Goal: Task Accomplishment & Management: Manage account settings

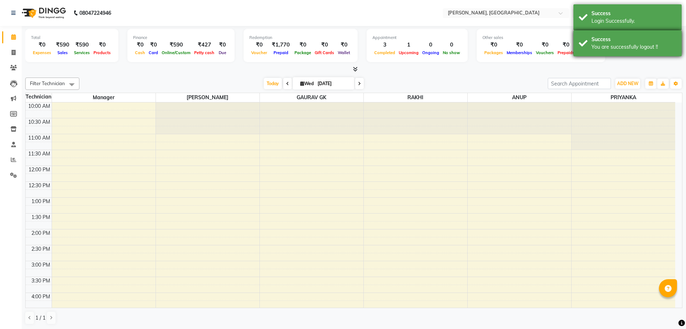
click at [624, 47] on div "You are successfully logout !!" at bounding box center [634, 47] width 85 height 8
click at [614, 19] on div "Login Successfully." at bounding box center [634, 21] width 85 height 8
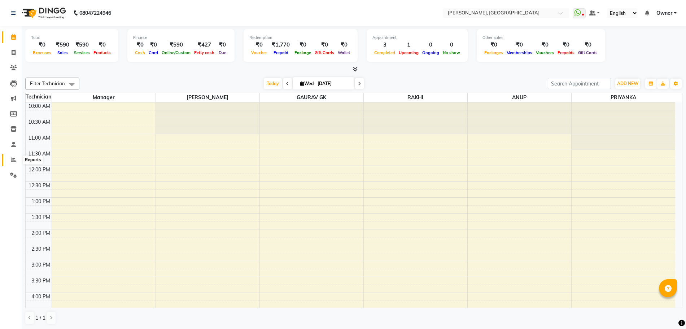
click at [14, 157] on icon at bounding box center [13, 159] width 5 height 5
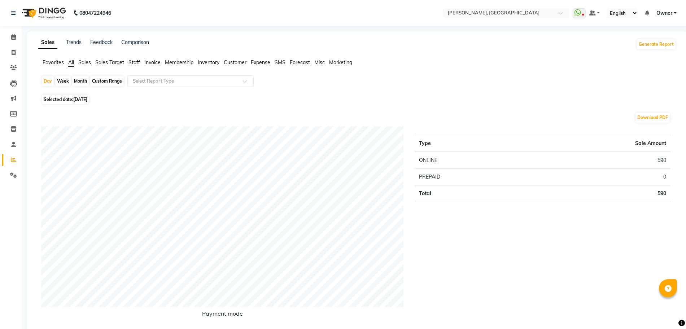
click at [86, 64] on span "Sales" at bounding box center [84, 62] width 13 height 6
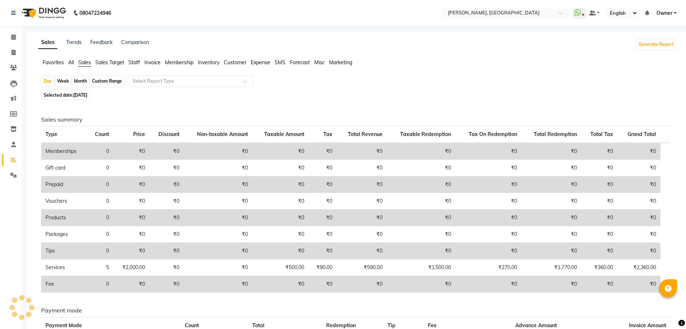
click at [160, 73] on app-reports "Favorites All Sales Sales Target Staff Invoice Membership Inventory Customer Ex…" at bounding box center [357, 223] width 647 height 329
click at [160, 80] on input "text" at bounding box center [183, 81] width 104 height 7
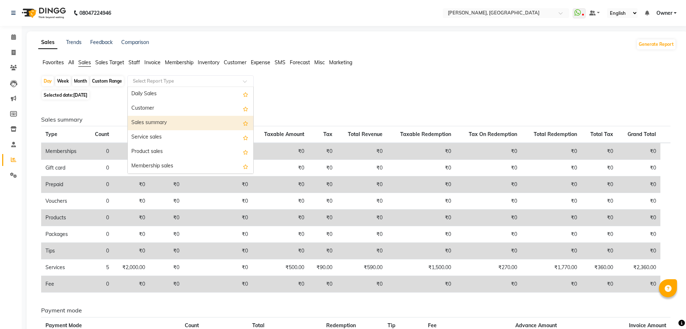
click at [160, 122] on div "Sales summary" at bounding box center [191, 123] width 126 height 14
select select "full_report"
select select "csv"
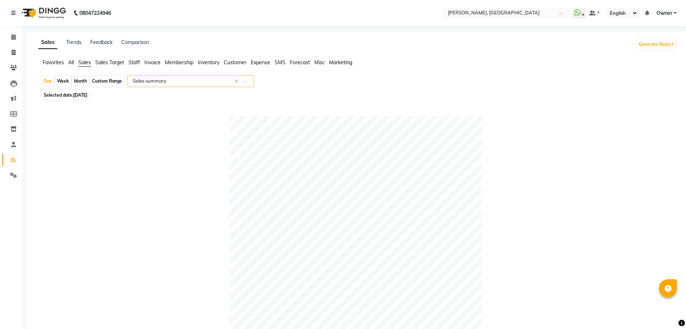
click at [139, 82] on input "text" at bounding box center [183, 81] width 104 height 7
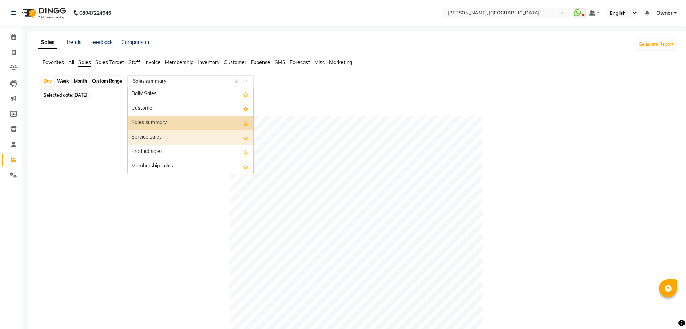
click at [153, 137] on div "Service sales" at bounding box center [191, 137] width 126 height 14
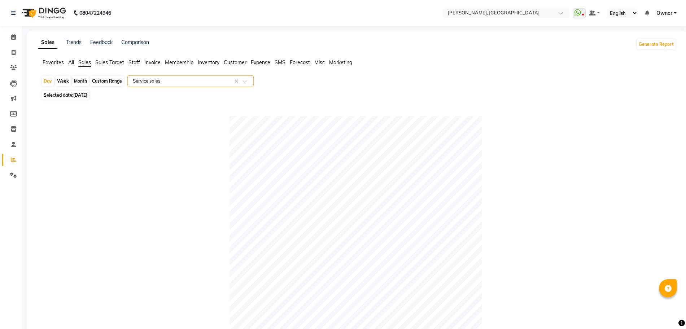
click at [74, 80] on div "Month" at bounding box center [80, 81] width 17 height 10
select select "9"
select select "2025"
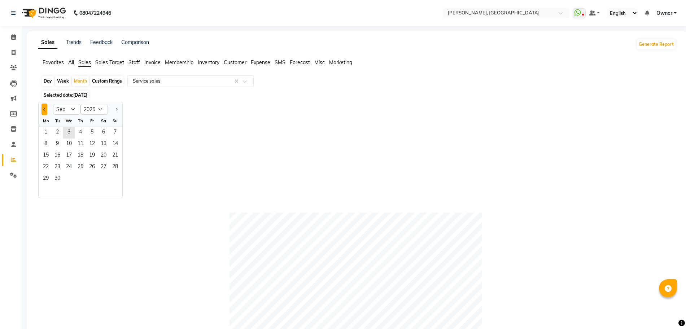
click at [46, 107] on button "Previous month" at bounding box center [45, 110] width 6 height 12
select select "8"
click at [96, 130] on span "1" at bounding box center [92, 133] width 12 height 12
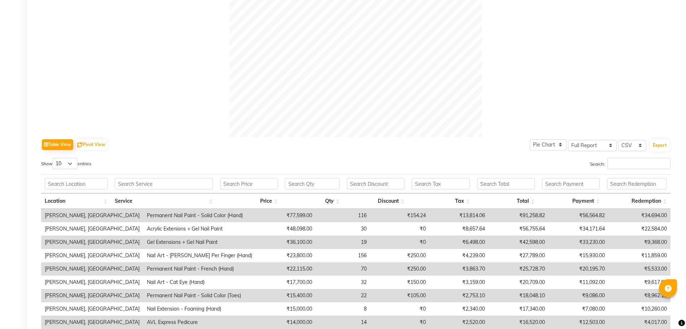
scroll to position [271, 0]
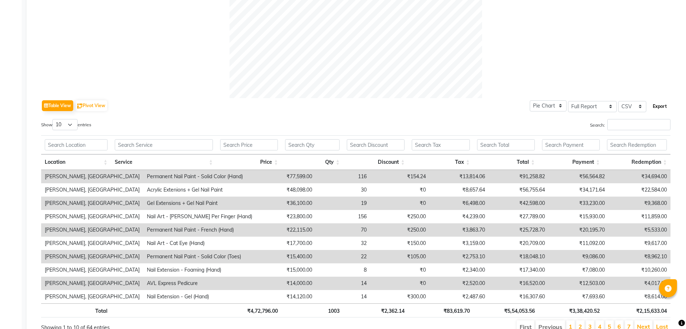
click at [661, 105] on button "Export" at bounding box center [660, 106] width 20 height 12
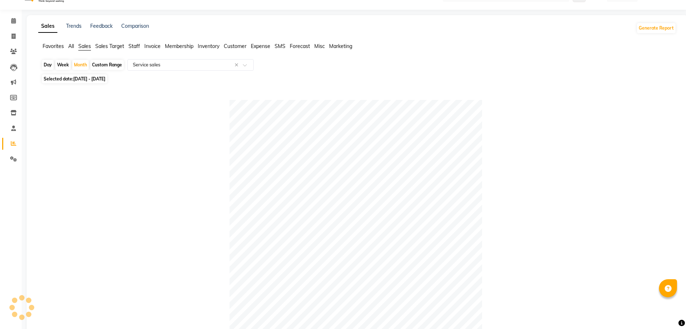
scroll to position [0, 0]
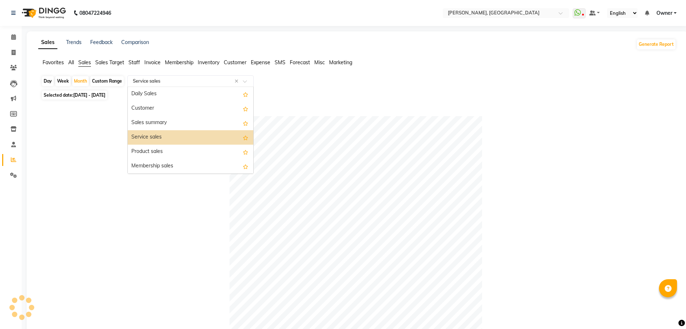
click at [149, 80] on input "text" at bounding box center [183, 81] width 104 height 7
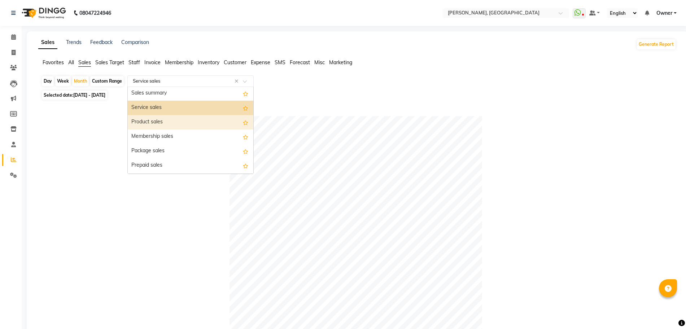
scroll to position [45, 0]
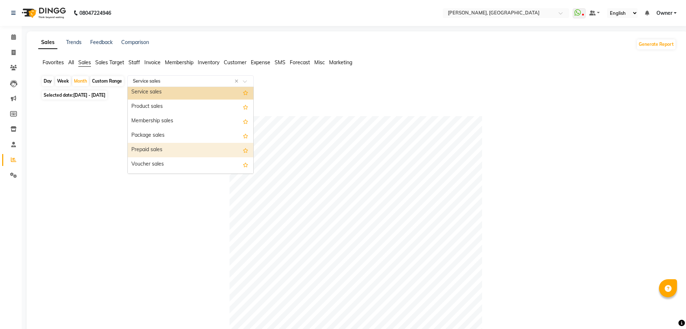
click at [158, 149] on div "Prepaid sales" at bounding box center [191, 150] width 126 height 14
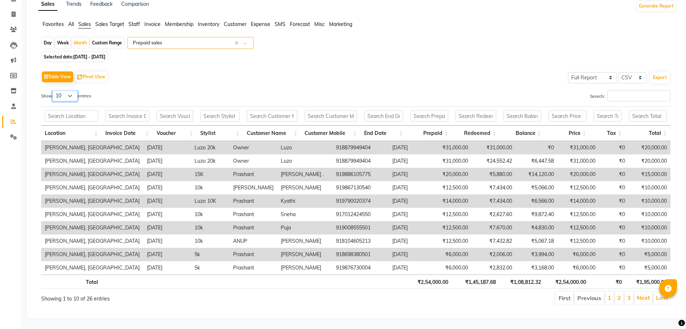
click at [75, 90] on select "10 25 50 100" at bounding box center [64, 95] width 25 height 11
select select "100"
click at [53, 90] on select "10 25 50 100" at bounding box center [64, 95] width 25 height 11
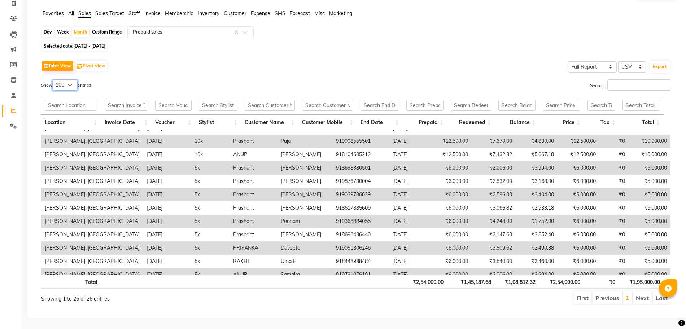
scroll to position [67, 0]
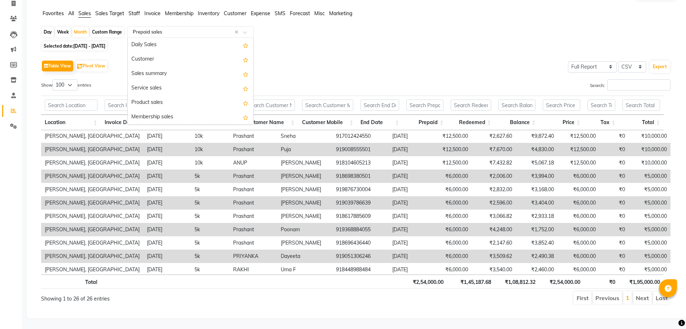
click at [157, 29] on input "text" at bounding box center [183, 32] width 104 height 7
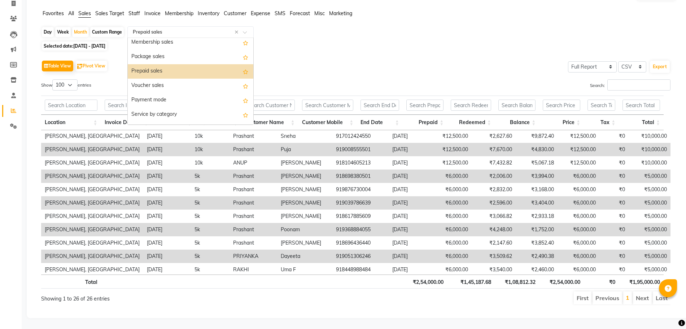
scroll to position [90, 0]
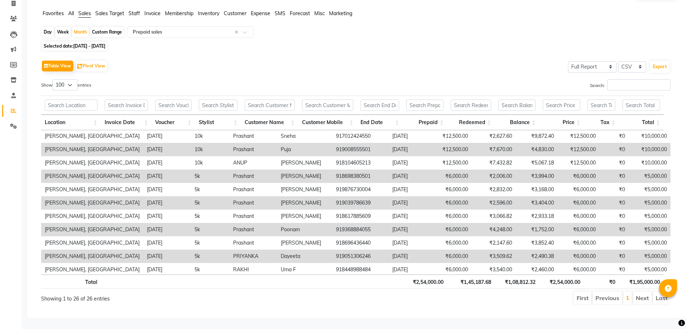
click at [235, 10] on span "Customer" at bounding box center [235, 13] width 23 height 6
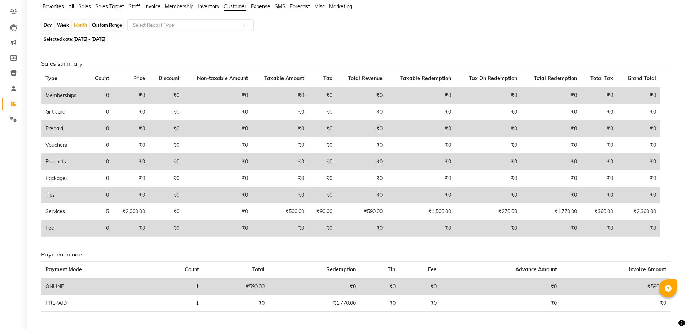
click at [186, 24] on input "text" at bounding box center [183, 25] width 104 height 7
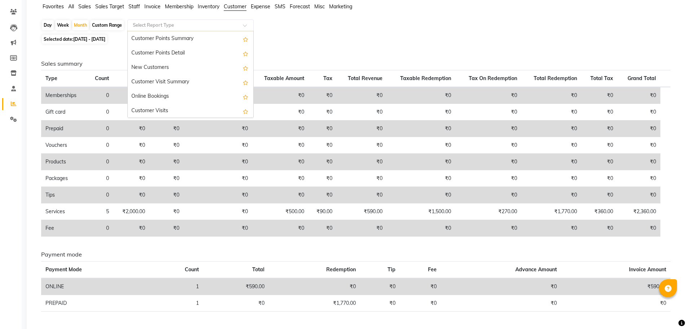
scroll to position [101, 0]
click at [184, 64] on div "New Customers" at bounding box center [191, 67] width 126 height 14
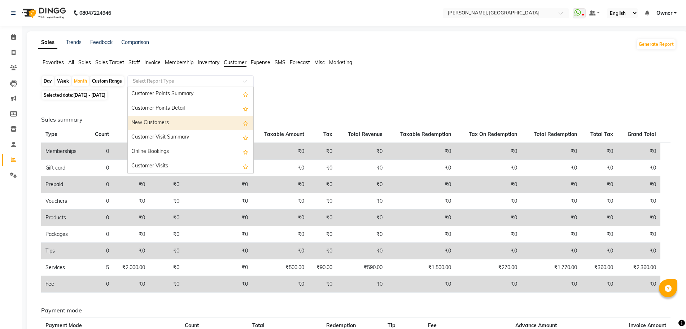
select select "full_report"
select select "csv"
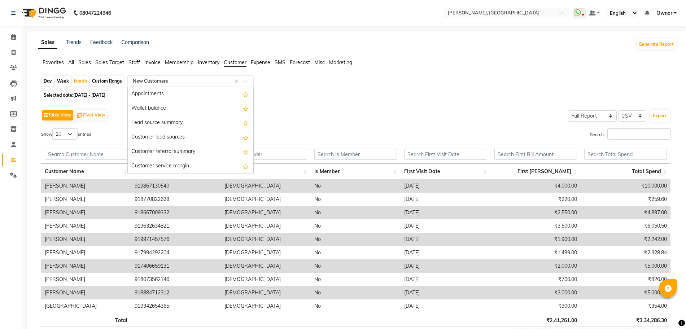
click at [177, 83] on input "text" at bounding box center [183, 81] width 104 height 7
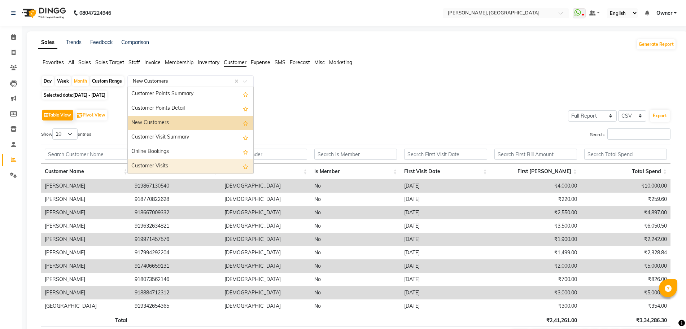
click at [175, 163] on div "Customer Visits" at bounding box center [191, 166] width 126 height 14
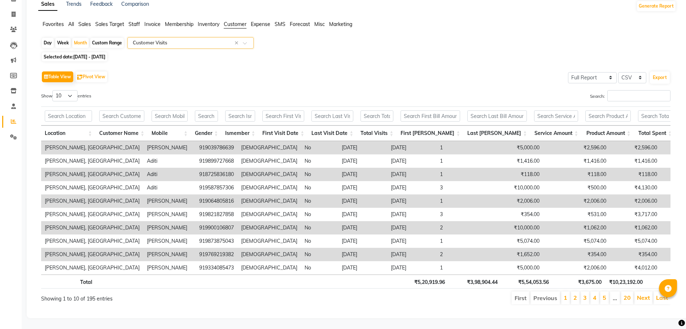
scroll to position [7, 0]
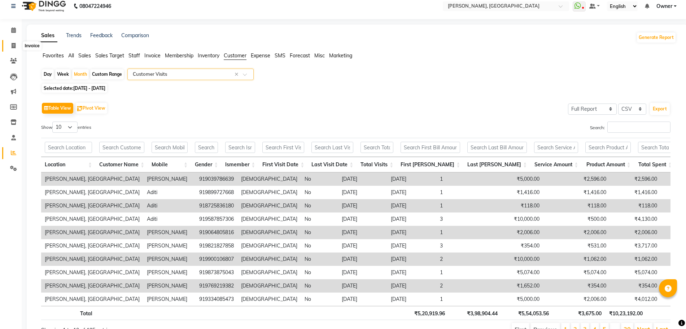
click at [12, 43] on icon at bounding box center [14, 45] width 4 height 5
select select "service"
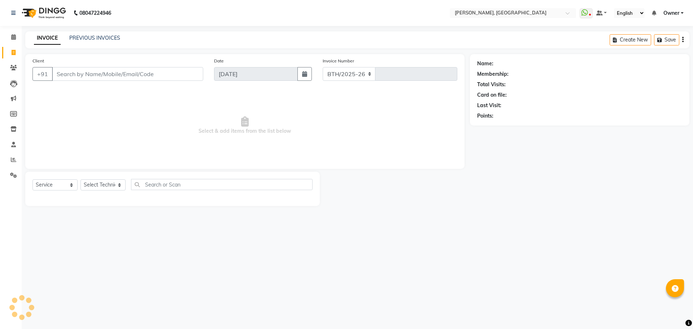
select select "7674"
type input "1141"
click at [96, 37] on link "PREVIOUS INVOICES" at bounding box center [94, 38] width 51 height 6
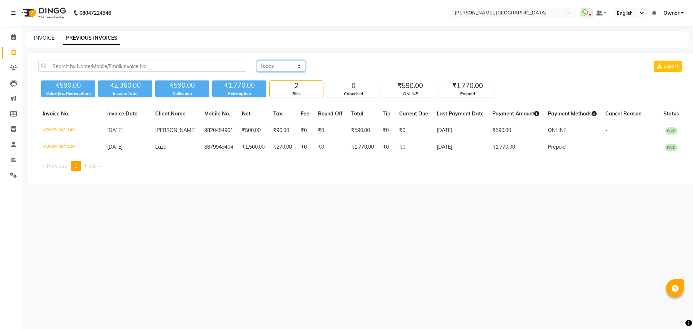
click at [287, 69] on select "[DATE] [DATE] Custom Range" at bounding box center [281, 66] width 48 height 11
click at [257, 61] on select "[DATE] [DATE] Custom Range" at bounding box center [281, 66] width 48 height 11
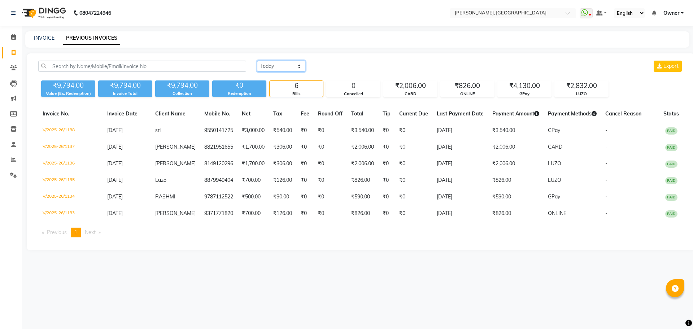
click at [268, 65] on select "[DATE] [DATE] Custom Range" at bounding box center [281, 66] width 48 height 11
select select "range"
click at [257, 61] on select "[DATE] [DATE] Custom Range" at bounding box center [281, 66] width 48 height 11
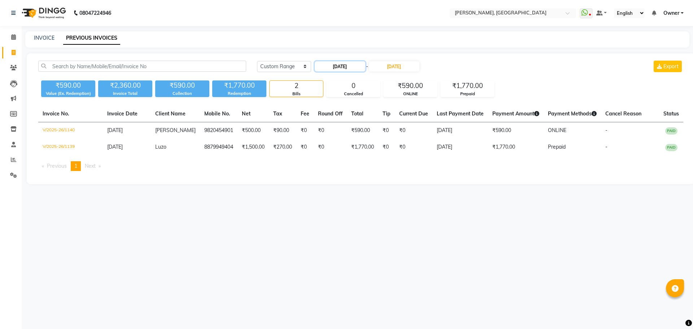
click at [340, 68] on input "[DATE]" at bounding box center [340, 66] width 51 height 10
select select "9"
select select "2025"
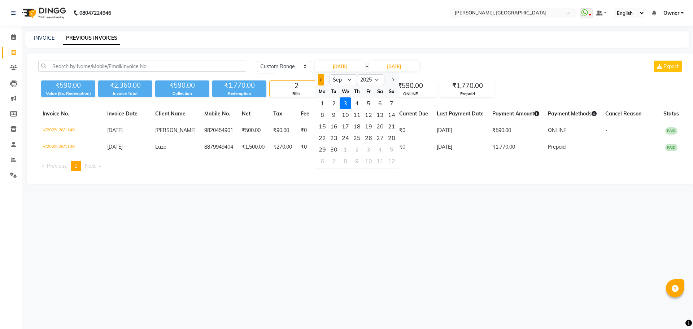
click at [321, 78] on span "Previous month" at bounding box center [320, 79] width 3 height 3
select select "8"
click at [367, 101] on div "1" at bounding box center [369, 103] width 12 height 12
type input "[DATE]"
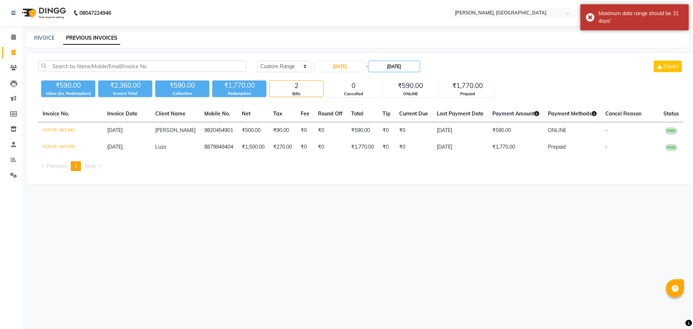
click at [405, 67] on input "[DATE]" at bounding box center [394, 66] width 51 height 10
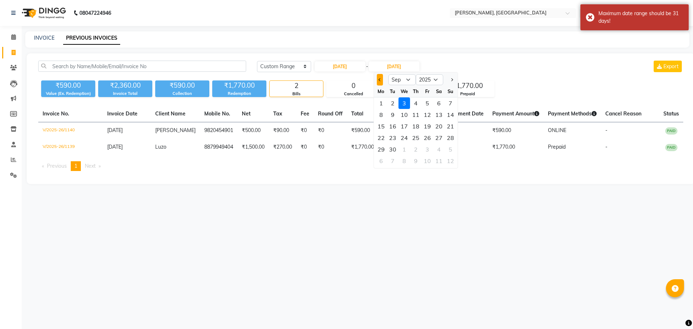
click at [382, 80] on button "Previous month" at bounding box center [380, 80] width 6 height 12
select select "8"
click at [450, 148] on div "31" at bounding box center [451, 150] width 12 height 12
type input "[DATE]"
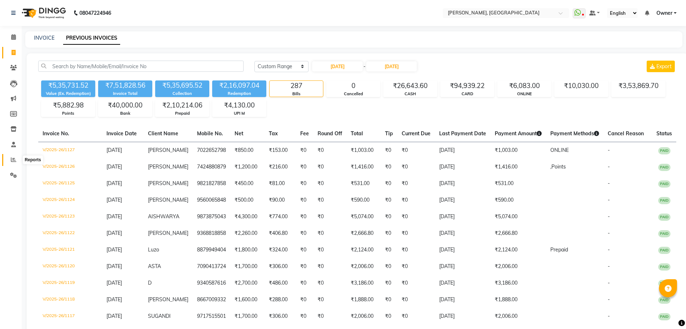
click at [15, 162] on icon at bounding box center [13, 159] width 5 height 5
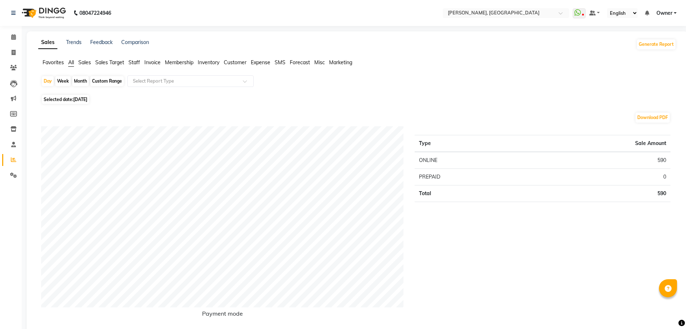
click at [77, 81] on div "Month" at bounding box center [80, 81] width 17 height 10
select select "9"
select select "2025"
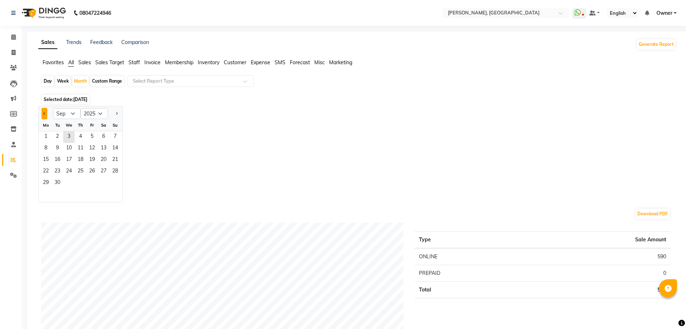
click at [45, 115] on button "Previous month" at bounding box center [45, 114] width 6 height 12
select select "8"
click at [90, 135] on span "1" at bounding box center [92, 137] width 12 height 12
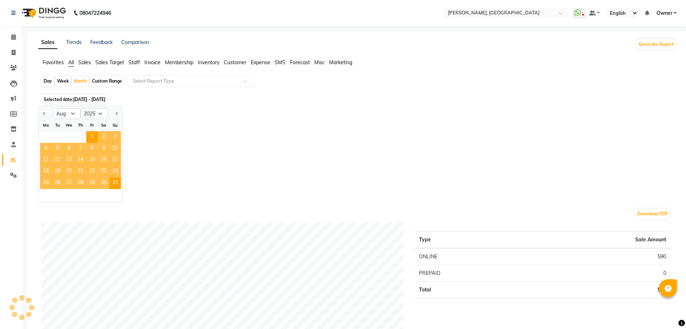
click at [240, 162] on div "Jan Feb Mar Apr May Jun [DATE] Aug Sep Oct Nov [DATE] 2016 2017 2018 2019 2020 …" at bounding box center [357, 154] width 638 height 96
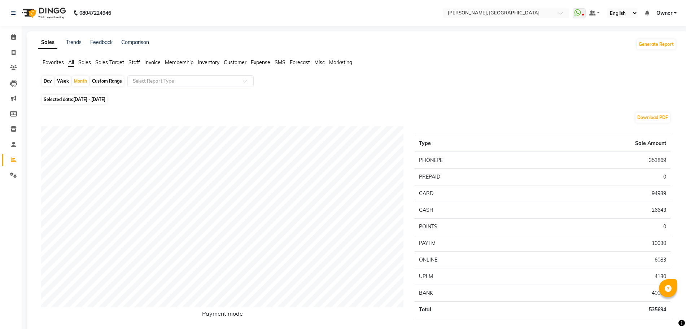
click at [139, 62] on span "Staff" at bounding box center [135, 62] width 12 height 6
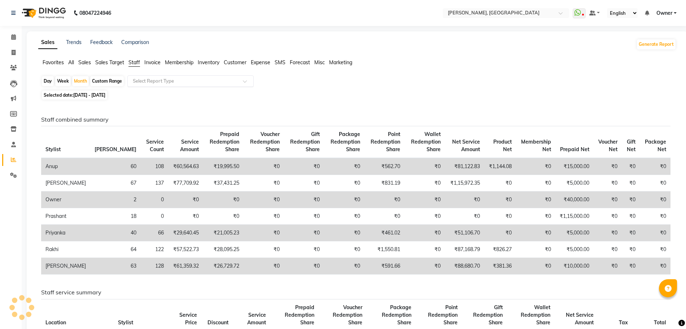
click at [156, 83] on input "text" at bounding box center [183, 81] width 104 height 7
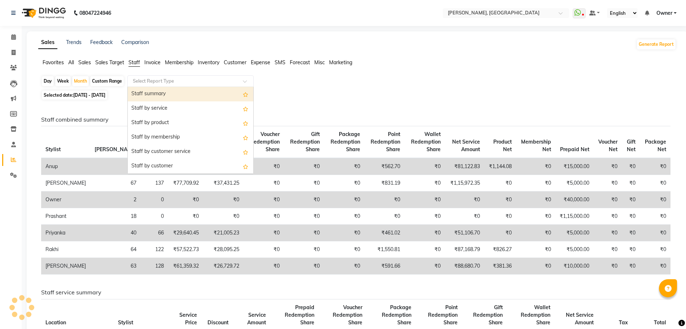
click at [159, 95] on div "Staff summary" at bounding box center [191, 94] width 126 height 14
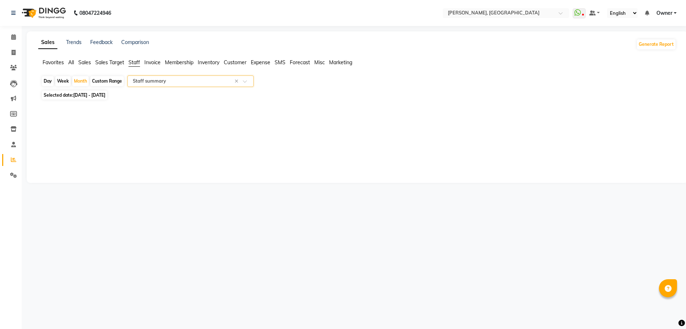
select select "full_report"
select select "csv"
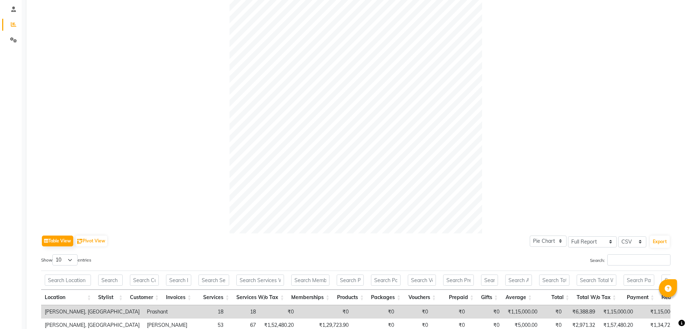
scroll to position [273, 0]
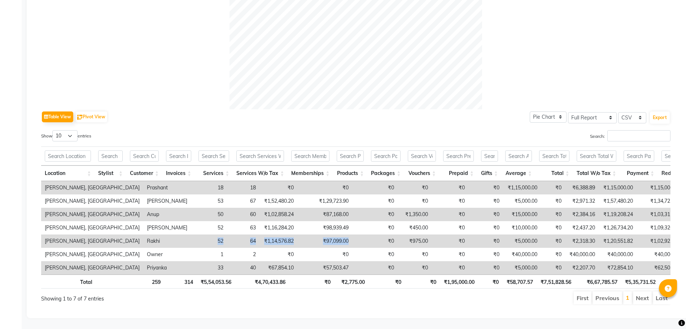
drag, startPoint x: 141, startPoint y: 227, endPoint x: 316, endPoint y: 226, distance: 175.4
click at [316, 235] on tr "[PERSON_NAME], Bellandur Rakhi 52 64 ₹1,14,576.82 ₹97,099.00 ₹0 ₹975.00 ₹0 ₹0 ₹…" at bounding box center [450, 241] width 819 height 13
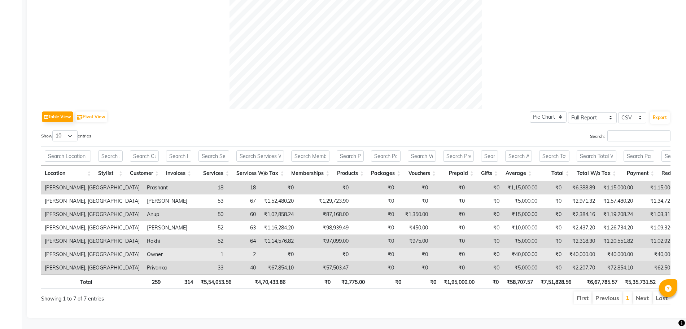
click at [352, 248] on td "₹0" at bounding box center [374, 254] width 45 height 13
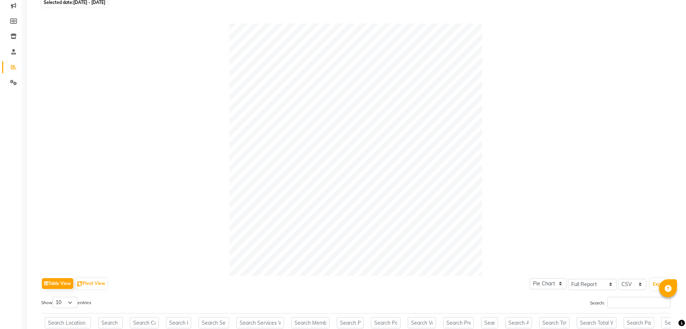
scroll to position [0, 0]
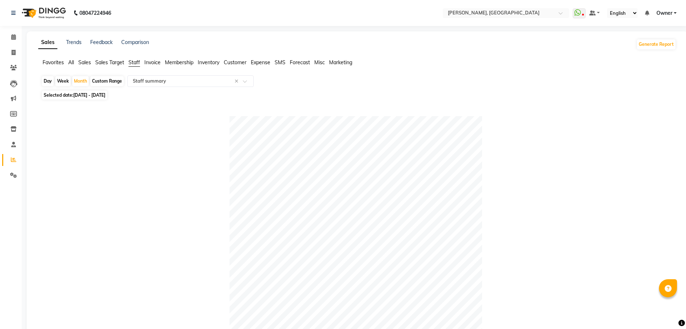
click at [69, 62] on span "All" at bounding box center [71, 62] width 6 height 6
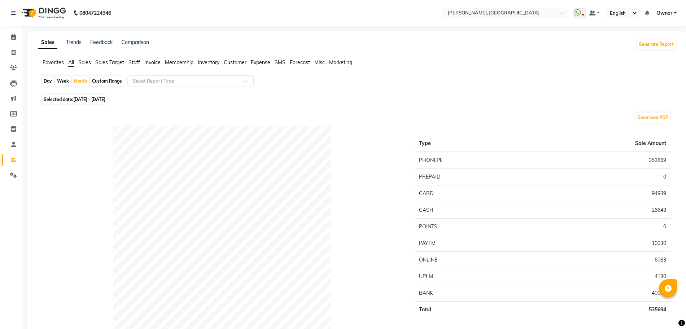
click at [50, 81] on div "Day" at bounding box center [48, 81] width 12 height 10
select select "8"
select select "2025"
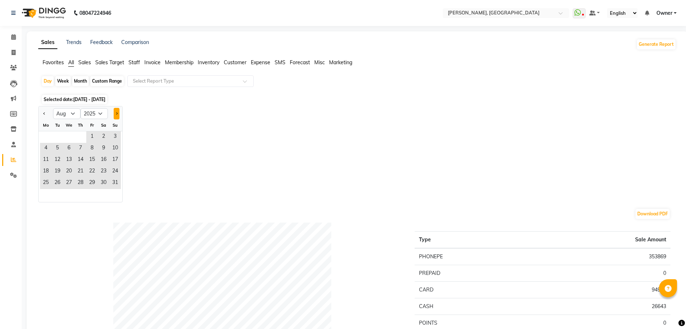
click at [115, 112] on button "Next month" at bounding box center [117, 114] width 6 height 12
select select "9"
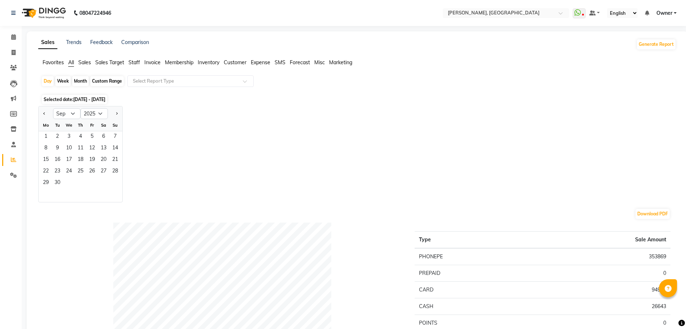
click at [135, 63] on span "Staff" at bounding box center [135, 62] width 12 height 6
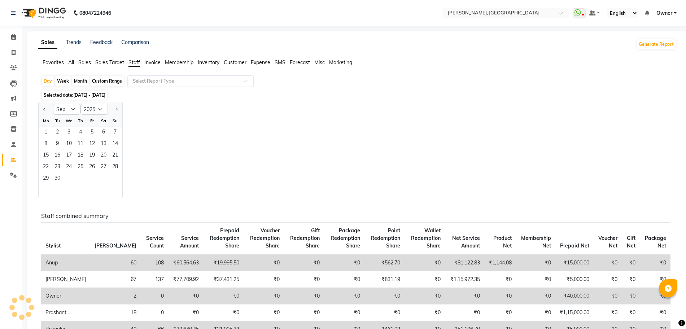
click at [162, 77] on div "Select Report Type" at bounding box center [190, 81] width 126 height 12
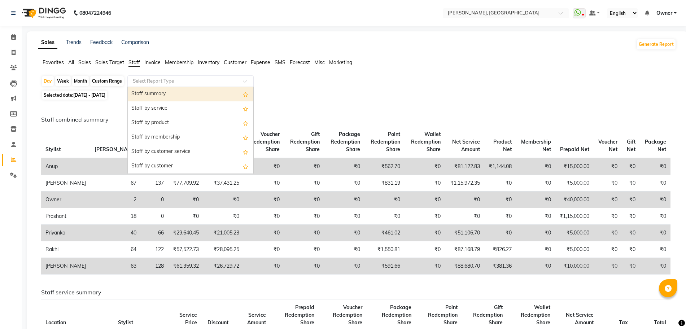
click at [169, 87] on ng-dropdown-panel "Staff summary Staff by service Staff by product Staff by membership Staff by cu…" at bounding box center [190, 130] width 126 height 87
click at [174, 97] on div "Staff summary" at bounding box center [191, 94] width 126 height 14
select select "full_report"
select select "csv"
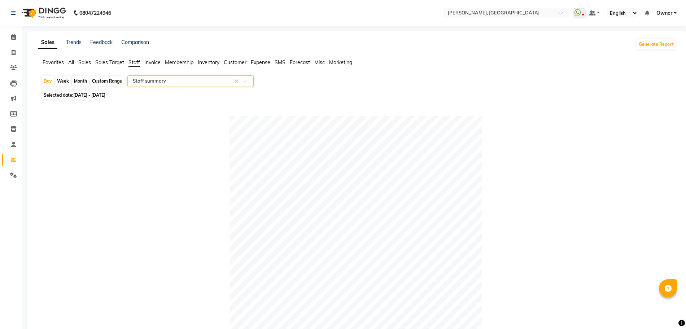
click at [75, 95] on span "[DATE] - [DATE]" at bounding box center [89, 94] width 32 height 5
select select "8"
select select "2025"
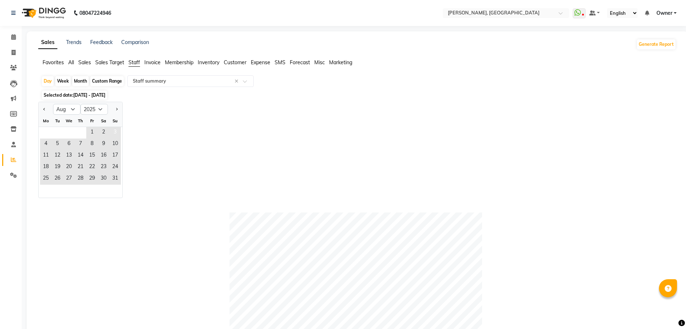
drag, startPoint x: 117, startPoint y: 110, endPoint x: 117, endPoint y: 128, distance: 17.7
click at [116, 111] on button "Next month" at bounding box center [117, 110] width 6 height 12
select select "9"
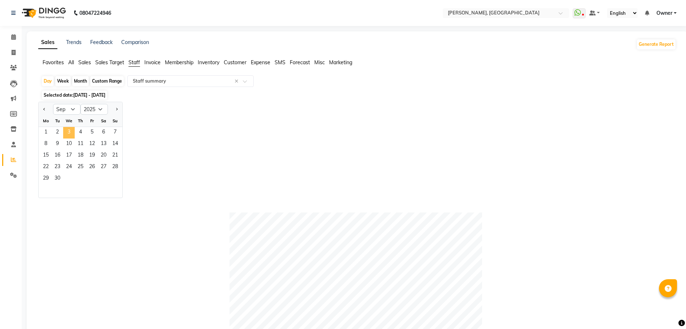
click at [71, 133] on span "3" at bounding box center [69, 133] width 12 height 12
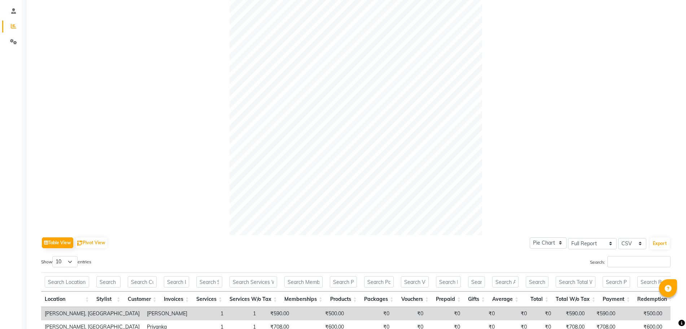
scroll to position [39, 0]
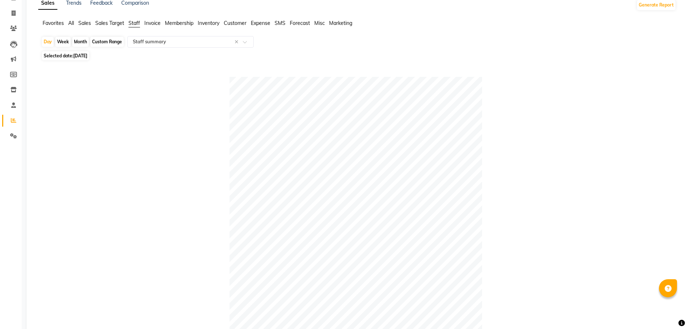
click at [69, 58] on span "Selected date: [DATE]" at bounding box center [65, 55] width 47 height 9
select select "9"
select select "2025"
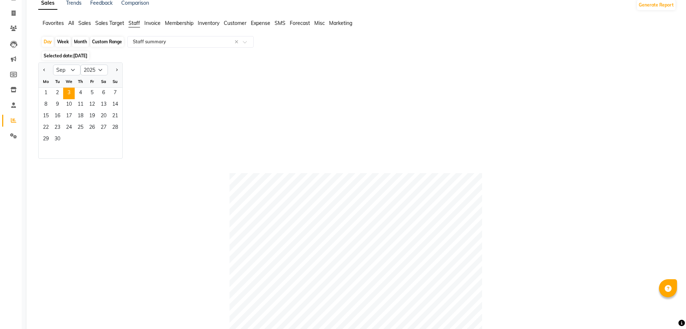
click at [77, 42] on div "Month" at bounding box center [80, 42] width 17 height 10
select select "9"
select select "2025"
click at [48, 91] on span "1" at bounding box center [46, 94] width 12 height 12
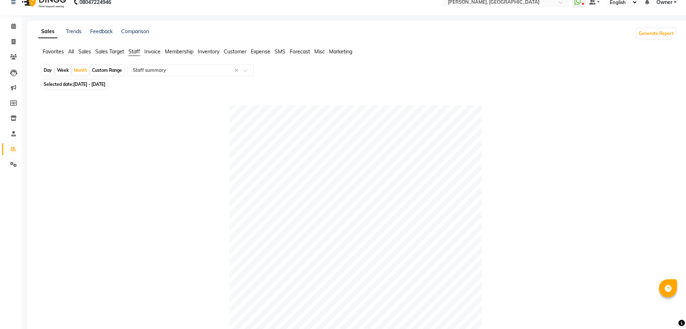
scroll to position [0, 0]
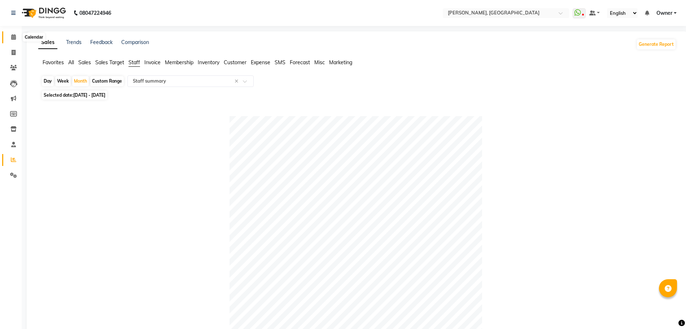
drag, startPoint x: 13, startPoint y: 36, endPoint x: 27, endPoint y: 37, distance: 14.1
click at [13, 36] on icon at bounding box center [13, 36] width 5 height 5
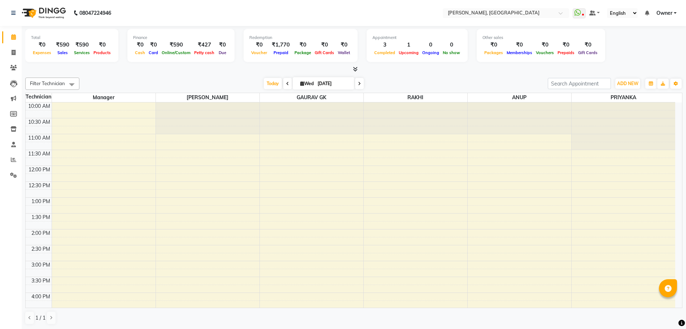
click at [354, 69] on icon at bounding box center [355, 68] width 5 height 5
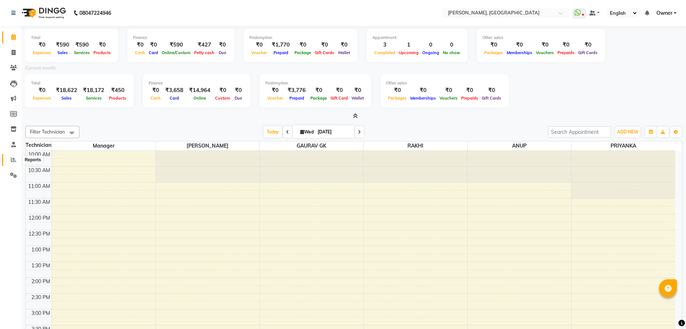
click at [10, 161] on span at bounding box center [13, 160] width 13 height 8
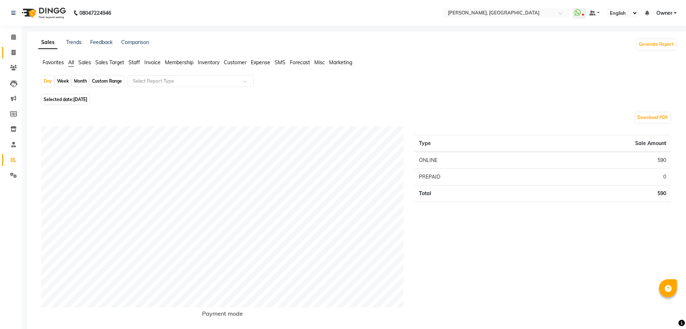
click at [13, 47] on link "Invoice" at bounding box center [10, 53] width 17 height 12
select select "service"
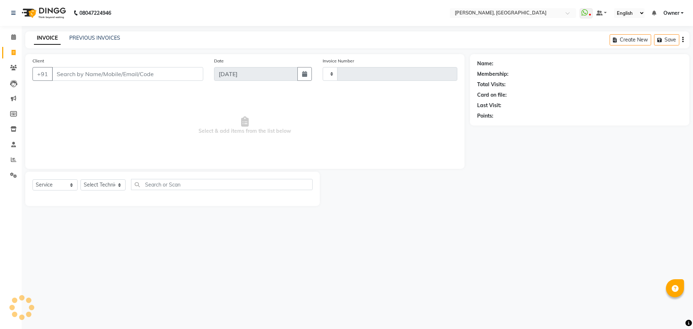
type input "1141"
select select "7674"
click at [104, 39] on link "PREVIOUS INVOICES" at bounding box center [94, 38] width 51 height 6
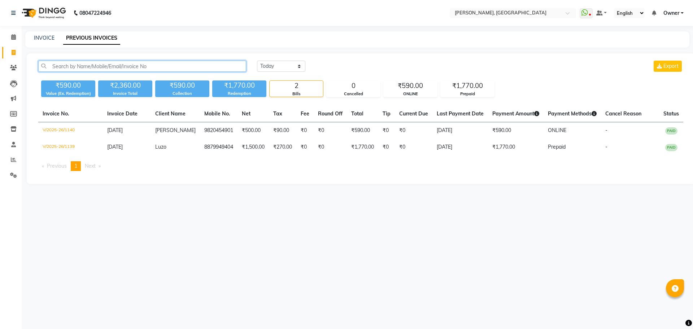
click at [199, 64] on input "text" at bounding box center [142, 66] width 208 height 11
click at [197, 64] on input "text" at bounding box center [142, 66] width 208 height 11
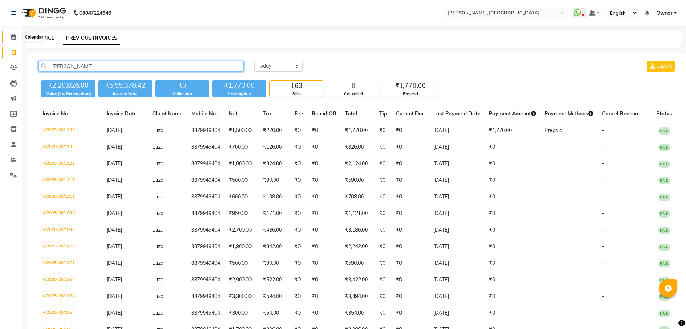
type input "[PERSON_NAME]"
click at [11, 39] on icon at bounding box center [13, 36] width 5 height 5
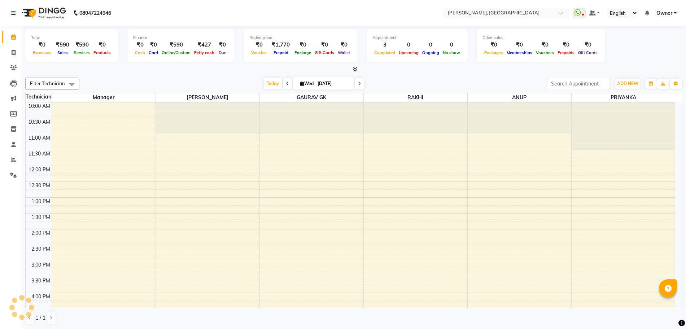
scroll to position [175, 0]
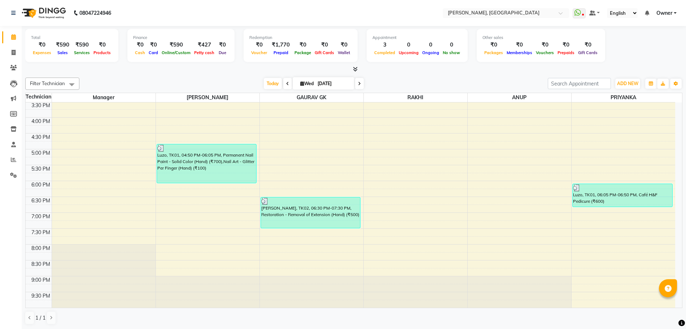
click at [354, 66] on icon at bounding box center [355, 68] width 5 height 5
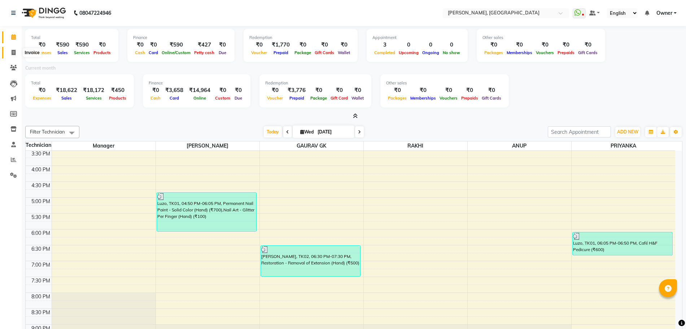
click at [13, 52] on icon at bounding box center [14, 52] width 4 height 5
select select "service"
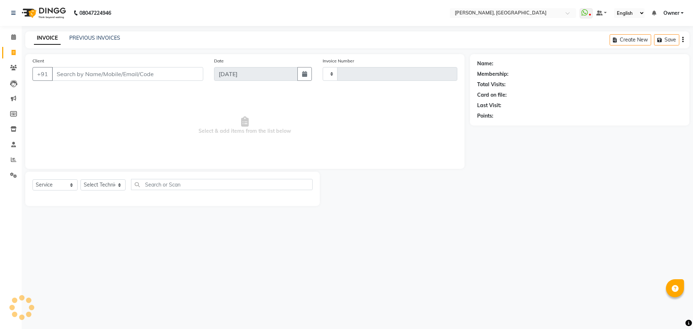
type input "1141"
select select "7674"
click at [108, 35] on link "PREVIOUS INVOICES" at bounding box center [94, 38] width 51 height 6
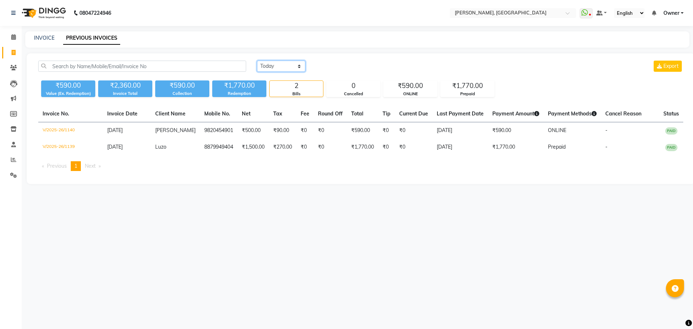
click at [287, 62] on select "[DATE] [DATE] Custom Range" at bounding box center [281, 66] width 48 height 11
select select "range"
click at [257, 61] on select "[DATE] [DATE] Custom Range" at bounding box center [281, 66] width 48 height 11
click at [353, 65] on input "[DATE]" at bounding box center [340, 66] width 51 height 10
select select "9"
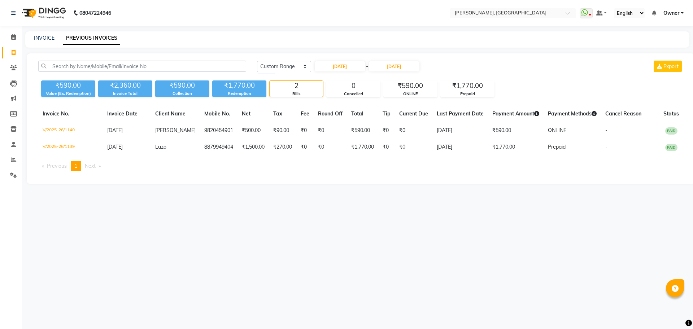
select select "2025"
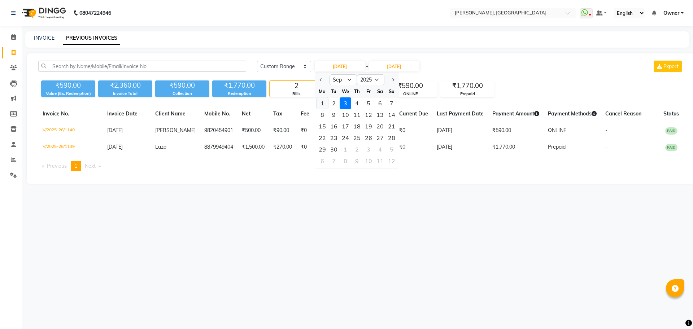
click at [323, 102] on div "1" at bounding box center [323, 103] width 12 height 12
type input "[DATE]"
